Goal: Task Accomplishment & Management: Book appointment/travel/reservation

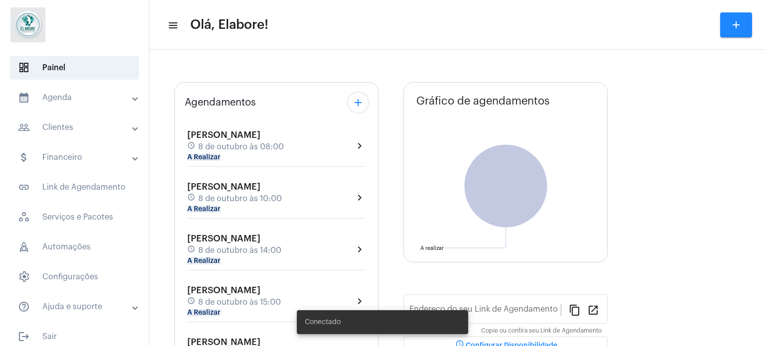
type input "[URL][DOMAIN_NAME]"
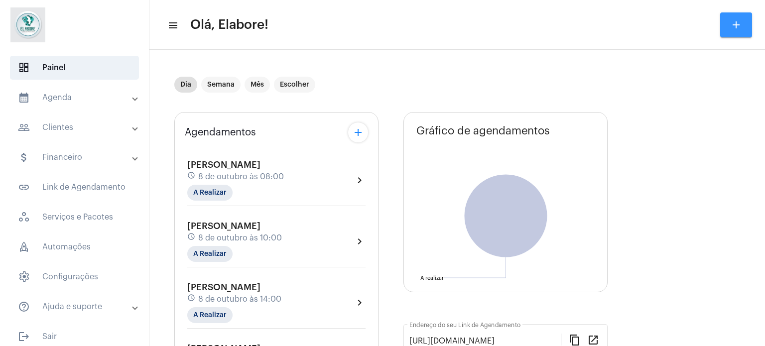
click at [742, 19] on mat-icon "add" at bounding box center [736, 25] width 12 height 12
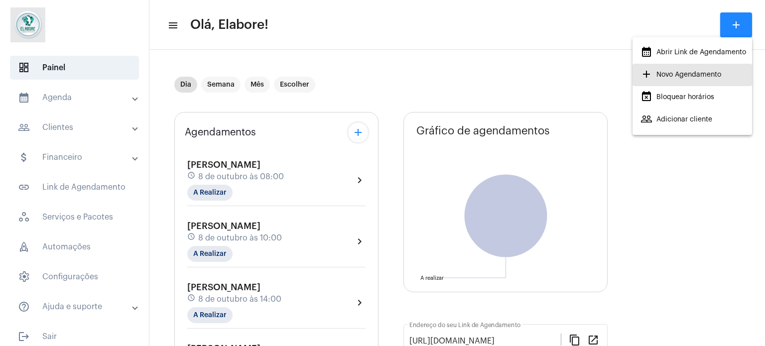
click at [663, 74] on span "add Novo Agendamento" at bounding box center [680, 75] width 81 height 18
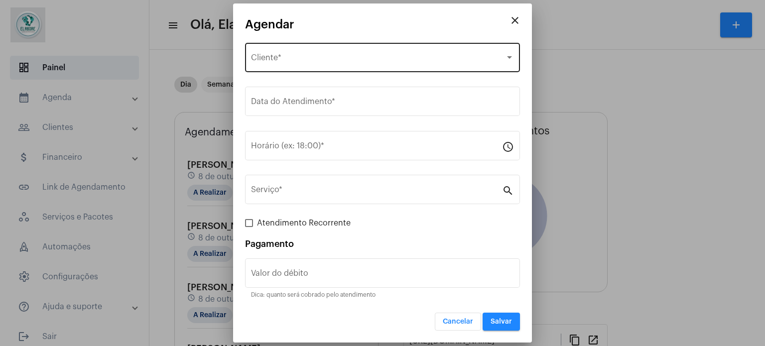
click at [415, 49] on div "Selecione o Cliente Cliente *" at bounding box center [382, 56] width 263 height 31
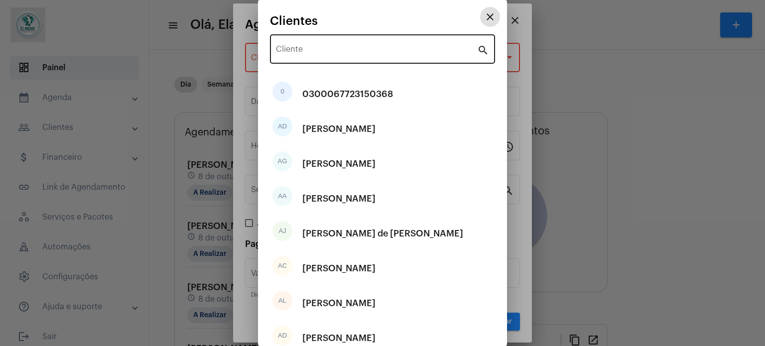
click at [398, 49] on input "Cliente" at bounding box center [376, 51] width 201 height 9
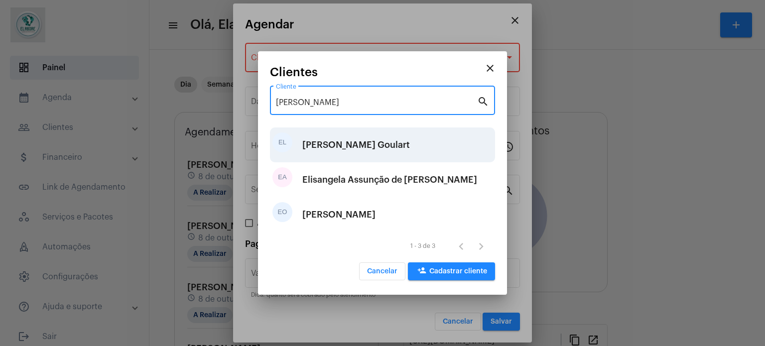
type input "[PERSON_NAME]"
click at [345, 141] on div "[PERSON_NAME] Goulart" at bounding box center [356, 145] width 108 height 30
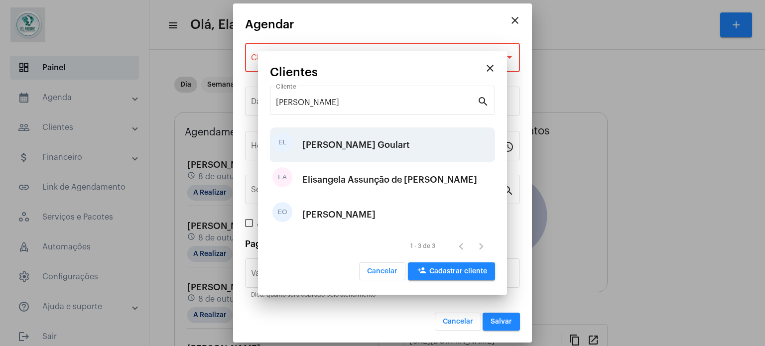
type input "R$"
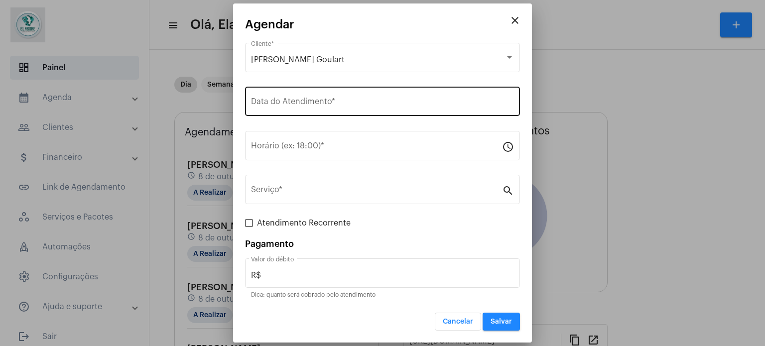
click at [325, 111] on div "Data do Atendimento *" at bounding box center [382, 100] width 263 height 31
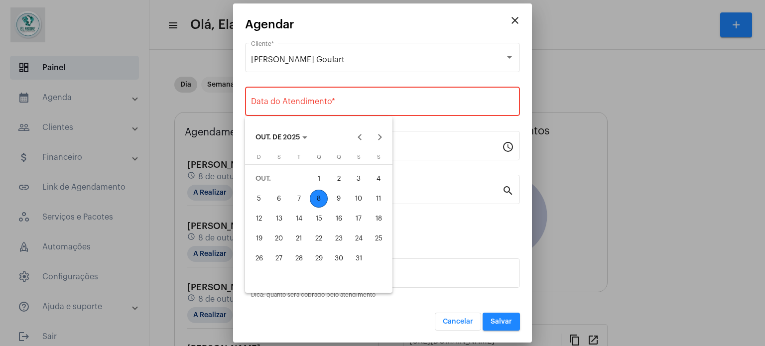
click at [318, 197] on div "8" at bounding box center [319, 199] width 18 height 18
type input "[DATE]"
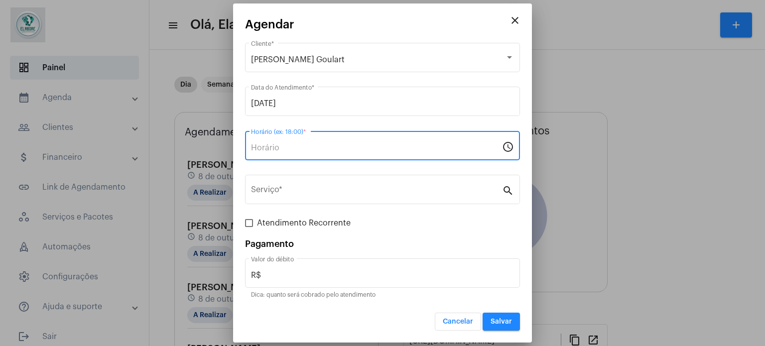
click at [319, 150] on input "Horário (ex: 18:00) *" at bounding box center [376, 147] width 251 height 9
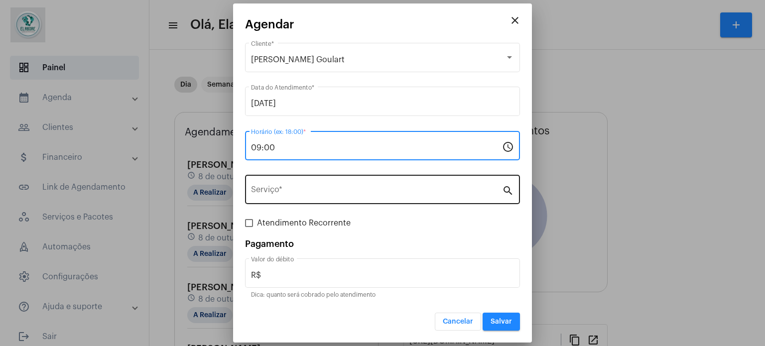
type input "09:00"
click at [316, 185] on div "Serviço *" at bounding box center [376, 188] width 251 height 31
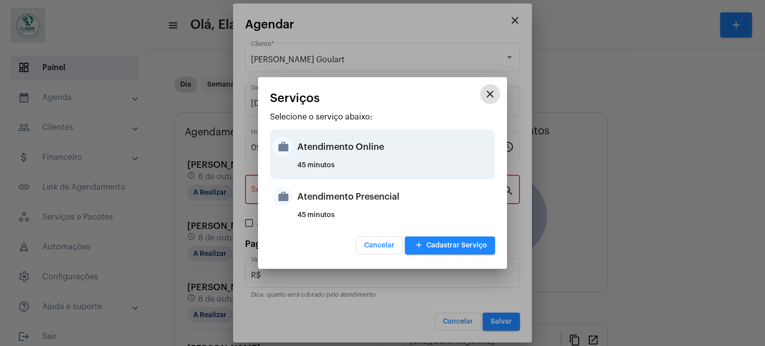
drag, startPoint x: 375, startPoint y: 147, endPoint x: 365, endPoint y: 156, distance: 13.4
click at [375, 147] on div "Atendimento Online" at bounding box center [394, 147] width 195 height 30
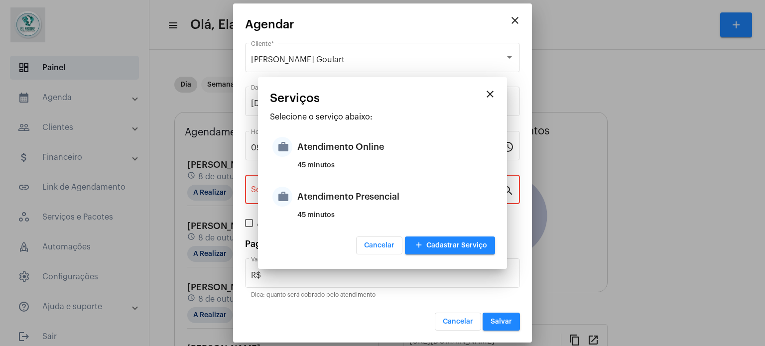
type input "Atendimento Online"
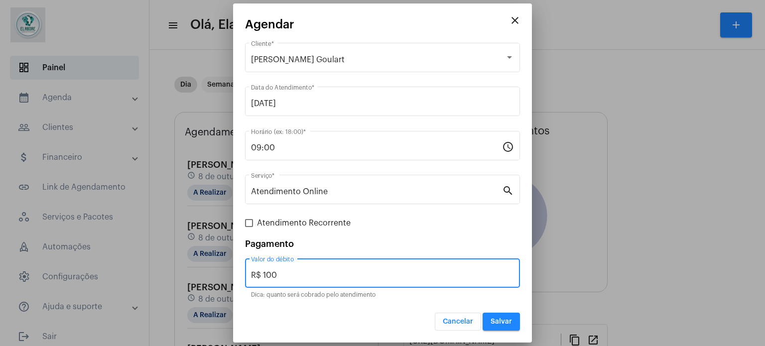
drag, startPoint x: 291, startPoint y: 278, endPoint x: 240, endPoint y: 276, distance: 51.3
click at [240, 276] on mat-dialog-container "close Agendar [PERSON_NAME] Goulart Cliente * [DATE] Data do Atendimento * 09:0…" at bounding box center [382, 173] width 299 height 340
type input "R$ 0"
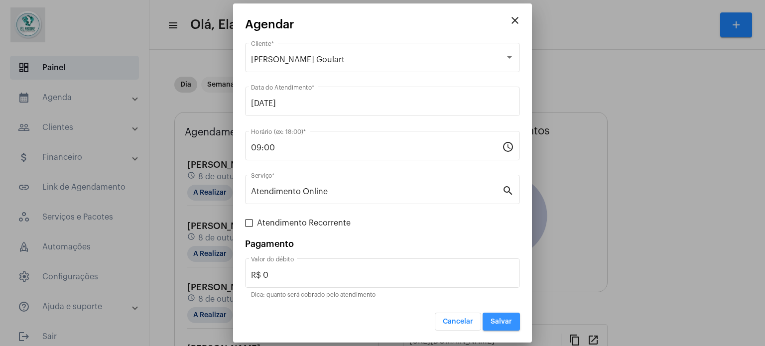
click at [501, 320] on span "Salvar" at bounding box center [501, 321] width 21 height 7
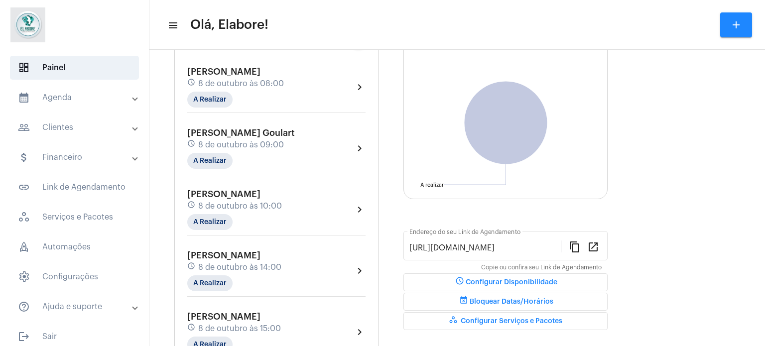
scroll to position [100, 0]
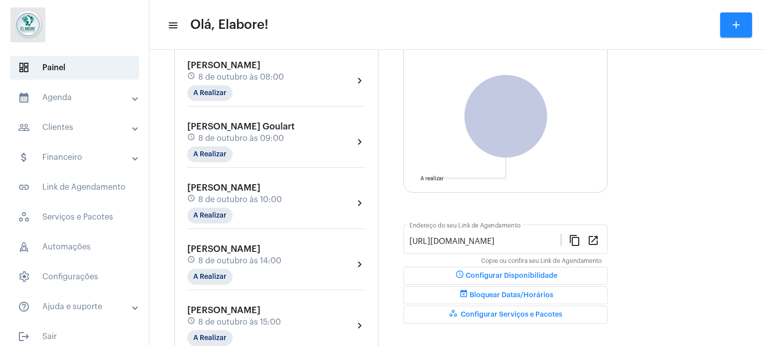
click at [295, 138] on div "[PERSON_NAME] Goulart schedule [DATE] 09:00 A Realizar chevron_right" at bounding box center [276, 142] width 178 height 41
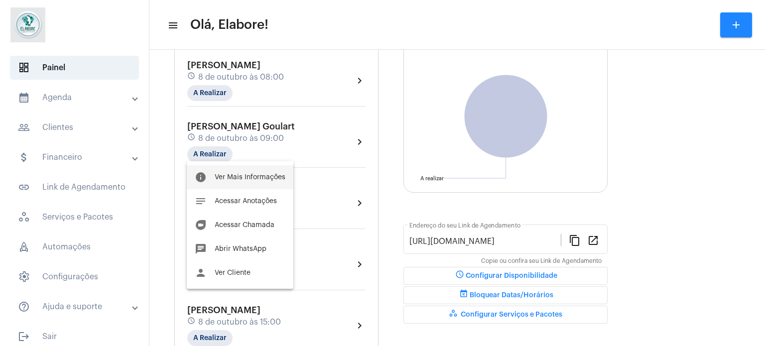
click at [233, 176] on span "Ver Mais Informações" at bounding box center [250, 177] width 71 height 7
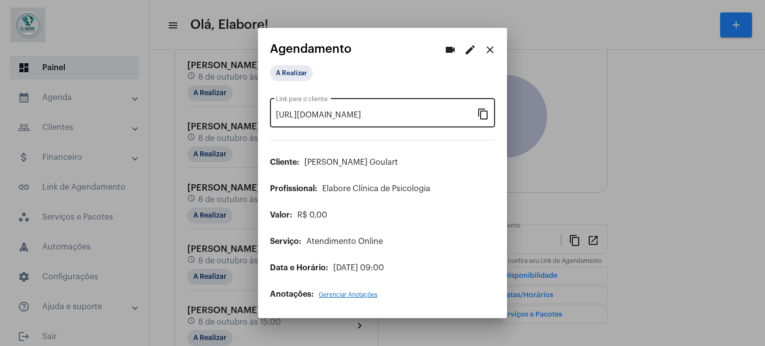
click at [481, 115] on mat-icon "content_copy" at bounding box center [483, 114] width 12 height 12
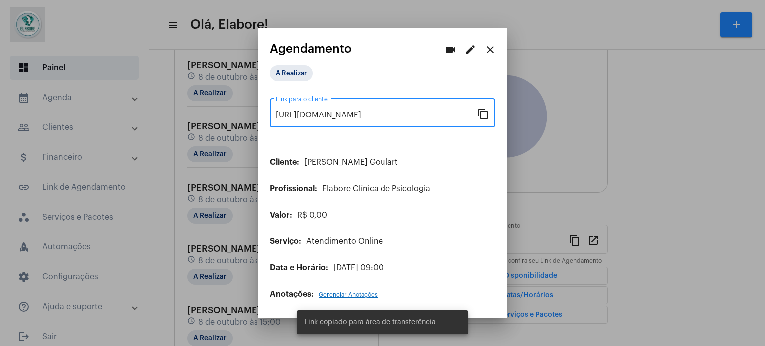
scroll to position [0, 85]
